Goal: Task Accomplishment & Management: Complete application form

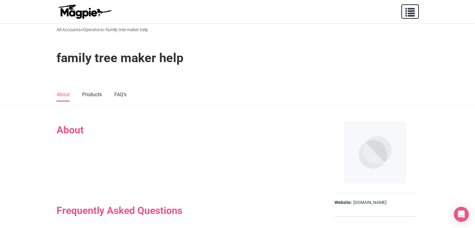
click at [409, 14] on span "button" at bounding box center [409, 10] width 9 height 9
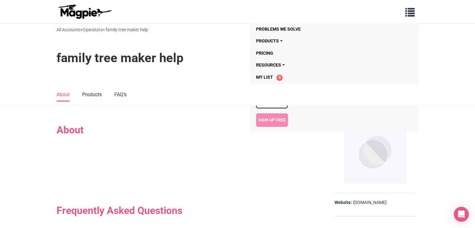
click at [272, 116] on link "Sign Up Free" at bounding box center [272, 119] width 32 height 13
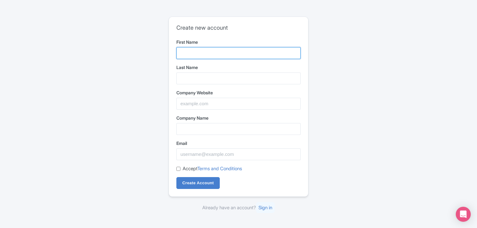
click at [208, 50] on input "First Name" at bounding box center [238, 53] width 124 height 12
type input "Yin Yoga teacher training"
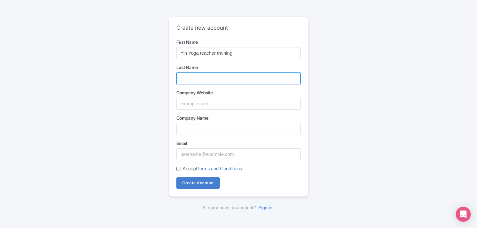
click at [202, 74] on input "Last Name" at bounding box center [238, 78] width 124 height 12
type input "in Rishikesh"
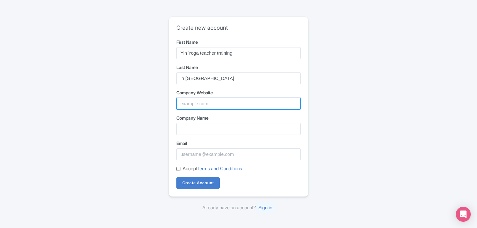
click at [212, 98] on input "Company Website" at bounding box center [238, 104] width 124 height 12
click at [197, 103] on input "Company Website" at bounding box center [238, 104] width 124 height 12
paste input "https://swadharmayogshala.com/yin-yoga-teacher-training-in-rishikesh.php"
type input "https://swadharmayogshala.com/yin-yoga-teacher-training-in-rishikesh.php"
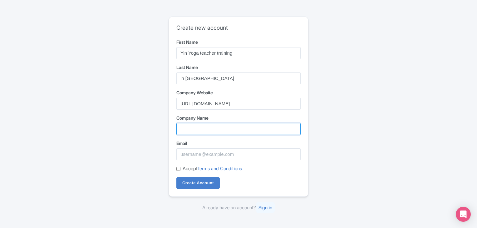
click at [208, 133] on input "Company Name" at bounding box center [238, 129] width 124 height 12
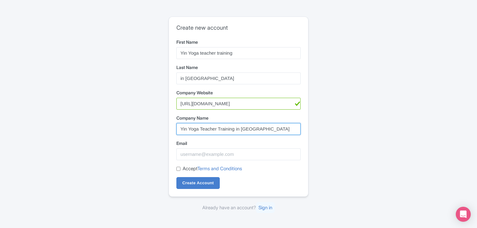
type input "Yin Yoga Teacher Training in [GEOGRAPHIC_DATA]"
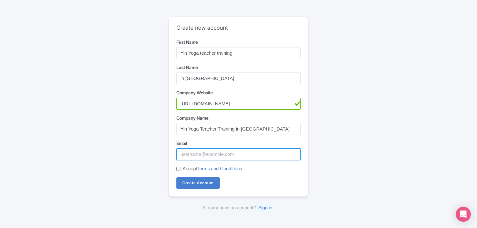
click at [210, 150] on input "Email" at bounding box center [238, 154] width 124 height 12
paste input "swadharmayogshalarishikeshh@gmail.com"
type input "swadharmayogshalarishikeshh@gmail.com"
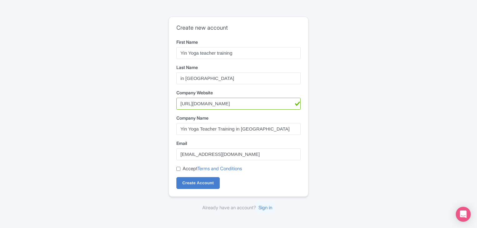
click at [190, 169] on label "Accept Terms and Conditions" at bounding box center [212, 168] width 59 height 7
click at [181, 169] on input "Accept Terms and Conditions" at bounding box center [178, 169] width 4 height 4
checkbox input "true"
click at [205, 186] on input "Create Account" at bounding box center [197, 183] width 43 height 12
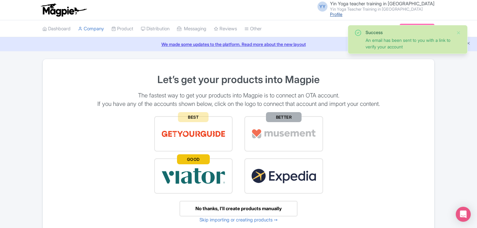
click at [343, 15] on link "Profile" at bounding box center [336, 14] width 12 height 5
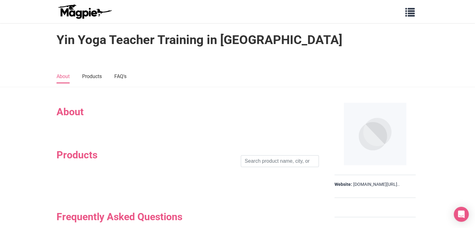
click at [80, 116] on h2 "About" at bounding box center [188, 112] width 262 height 12
click at [413, 11] on span "button" at bounding box center [409, 10] width 9 height 9
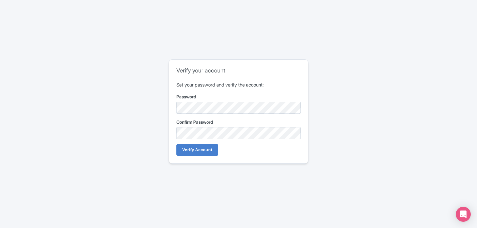
click at [197, 98] on label "Password" at bounding box center [238, 96] width 124 height 7
click at [193, 144] on input "Verify Account" at bounding box center [197, 150] width 42 height 12
